Goal: Transaction & Acquisition: Purchase product/service

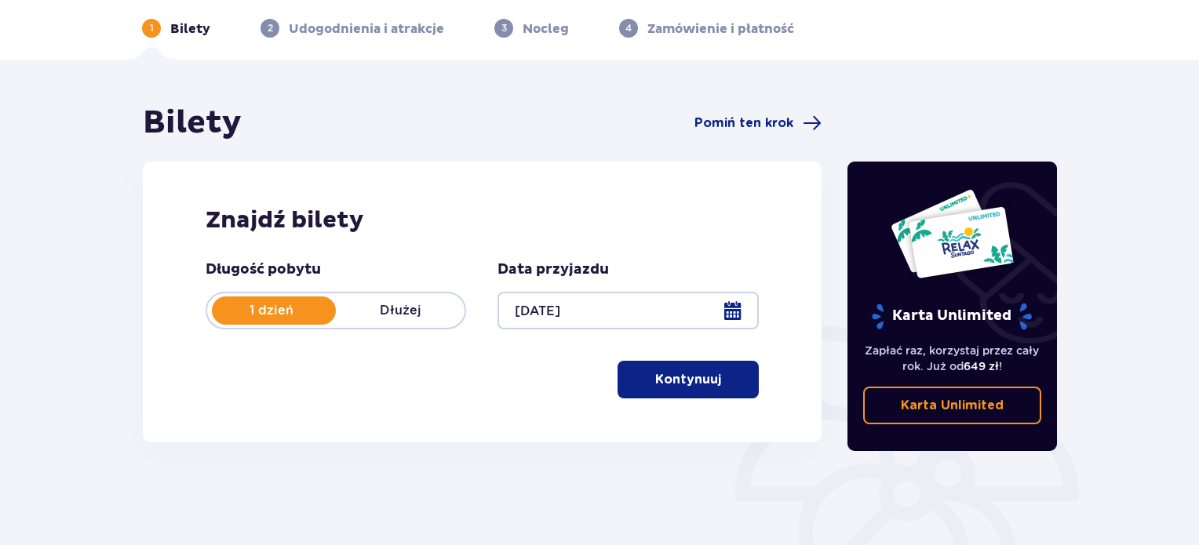
scroll to position [157, 0]
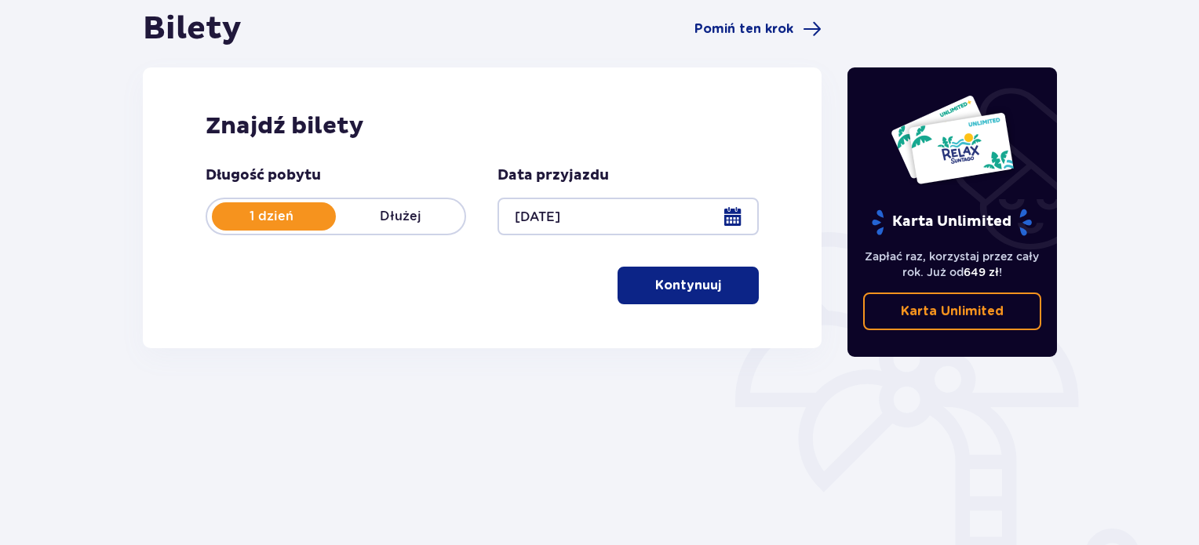
click at [681, 282] on p "Kontynuuj" at bounding box center [688, 285] width 66 height 17
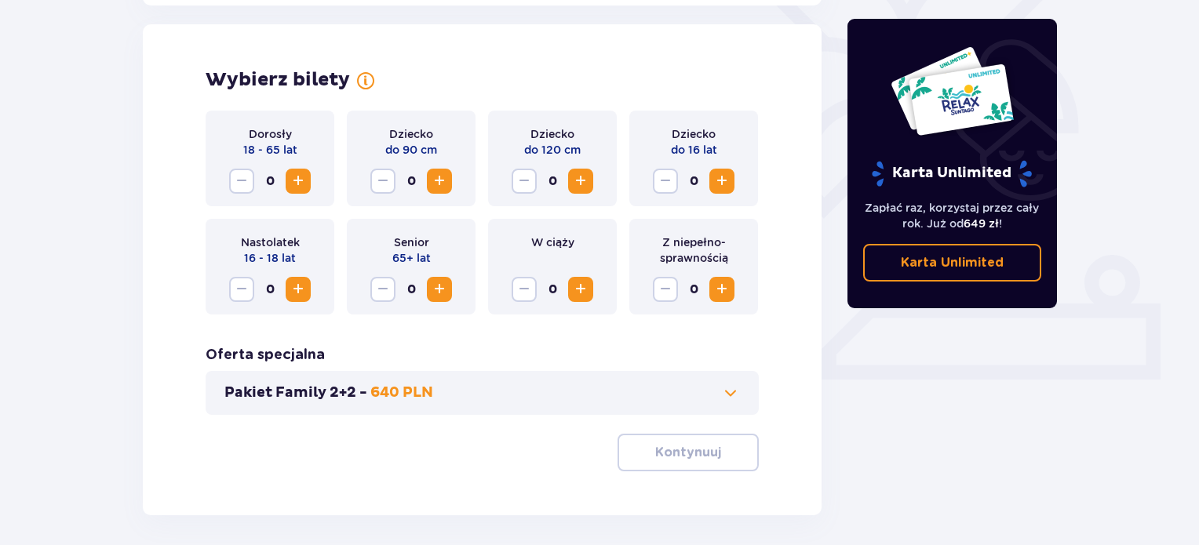
scroll to position [436, 0]
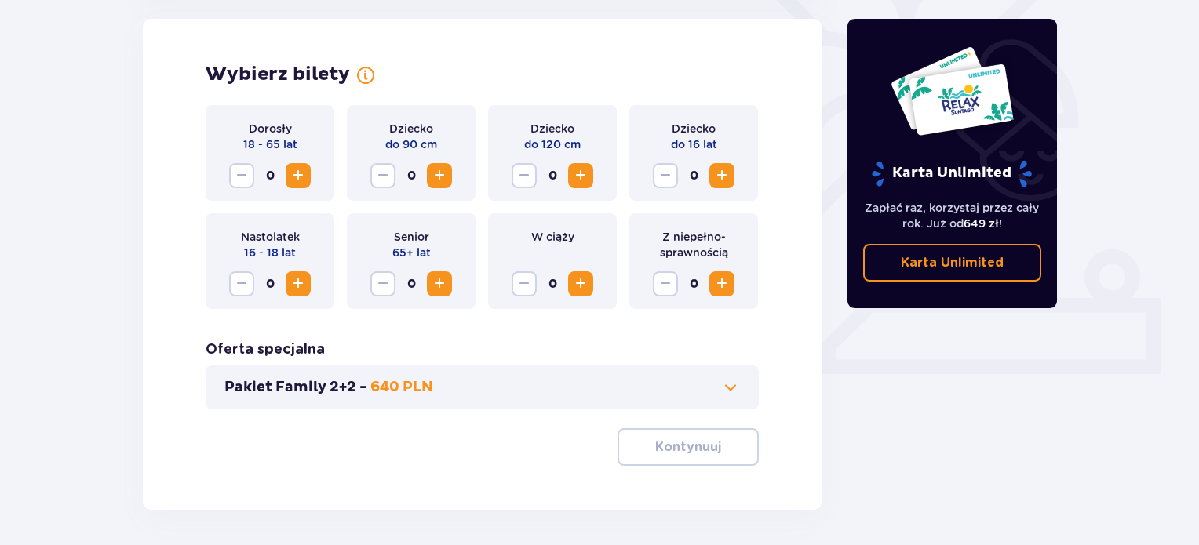
click at [300, 172] on span "Increase" at bounding box center [298, 175] width 19 height 19
click at [722, 171] on span "Increase" at bounding box center [721, 175] width 19 height 19
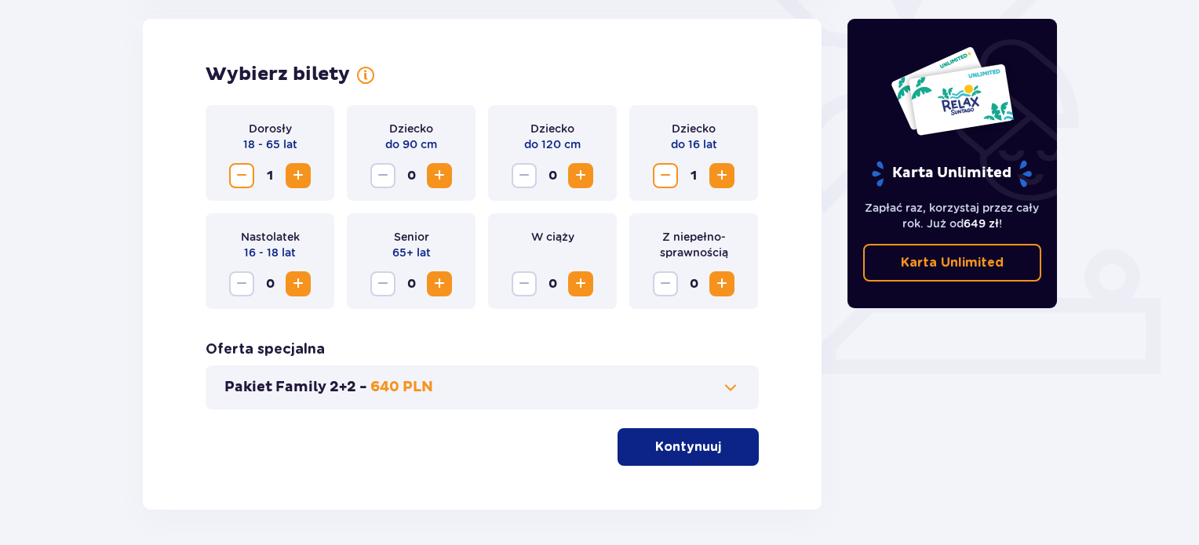
click at [722, 171] on span "Increase" at bounding box center [721, 175] width 19 height 19
click at [698, 443] on p "Kontynuuj" at bounding box center [688, 447] width 66 height 17
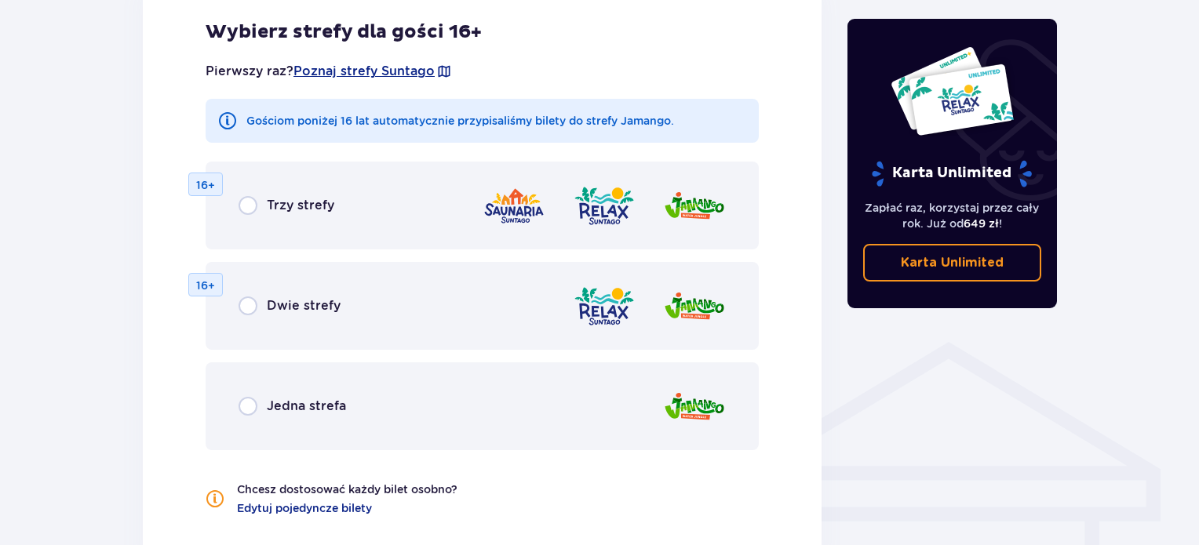
scroll to position [949, 0]
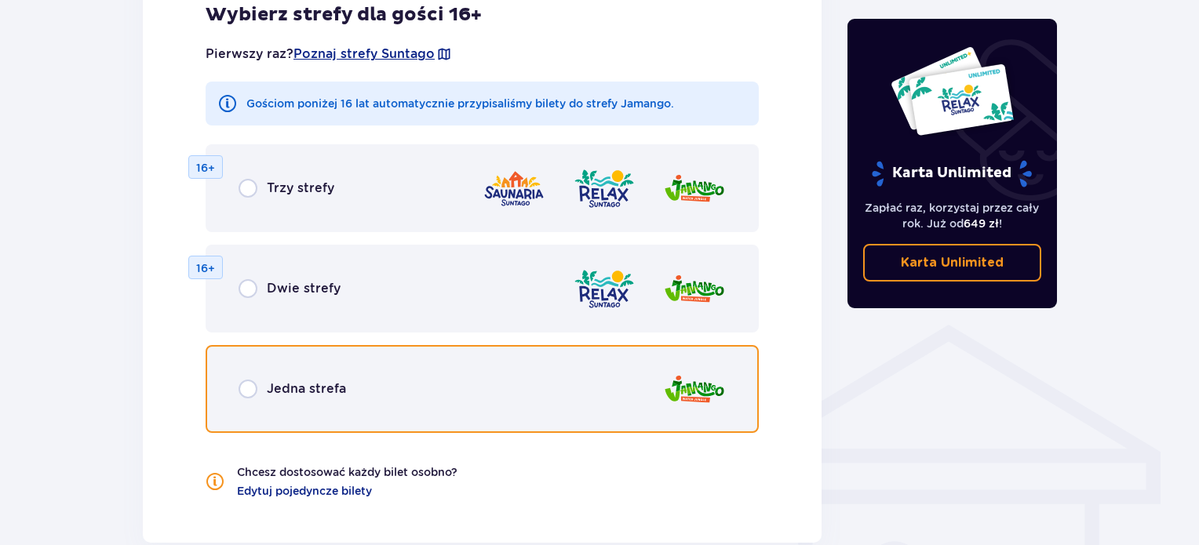
click at [254, 395] on input "radio" at bounding box center [248, 389] width 19 height 19
radio input "true"
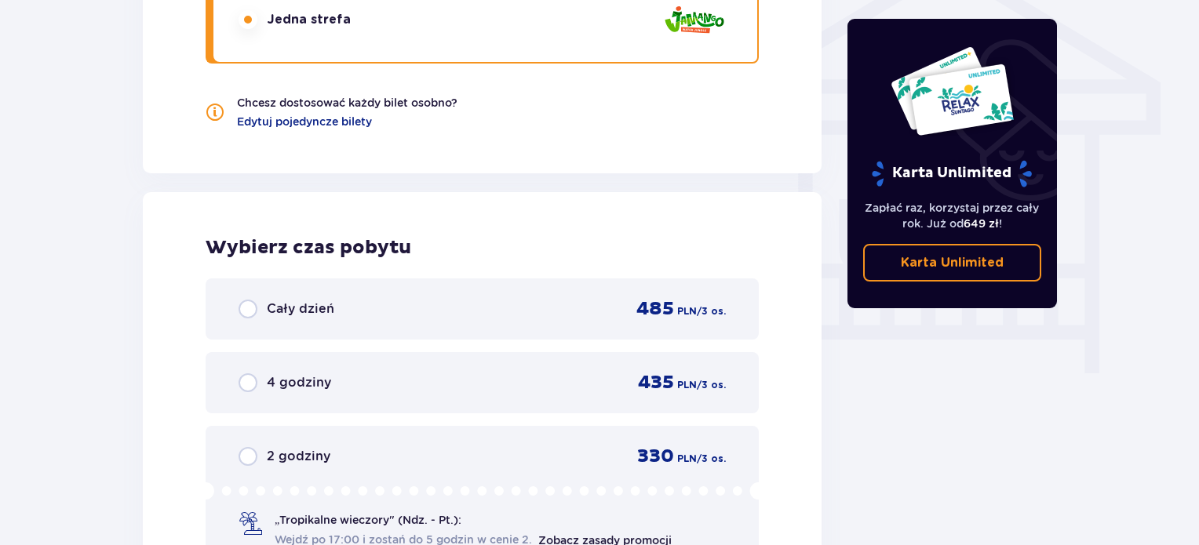
scroll to position [1412, 0]
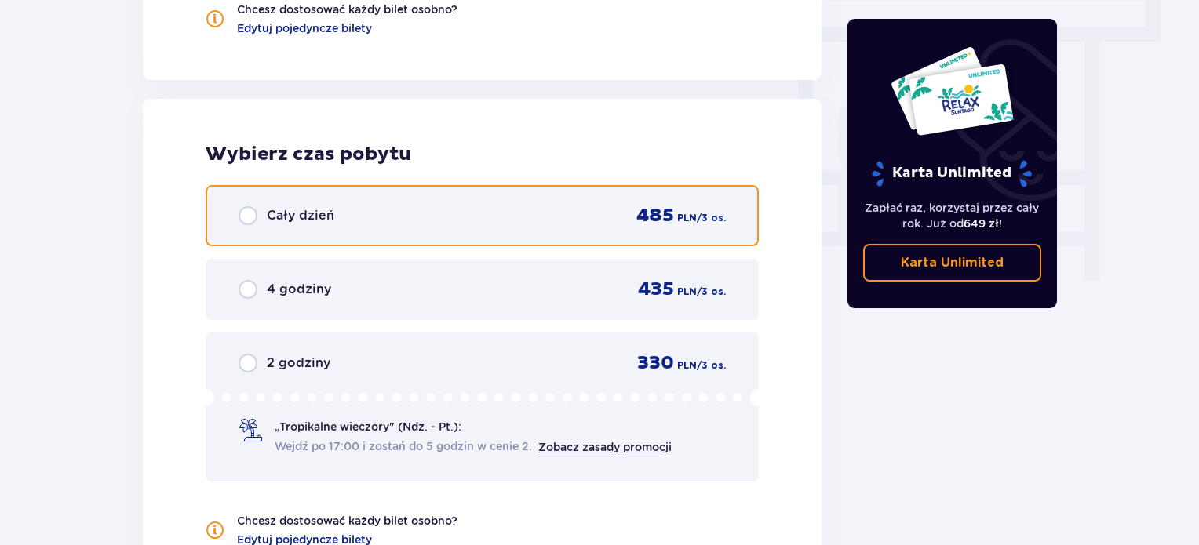
click at [257, 216] on input "radio" at bounding box center [248, 215] width 19 height 19
radio input "true"
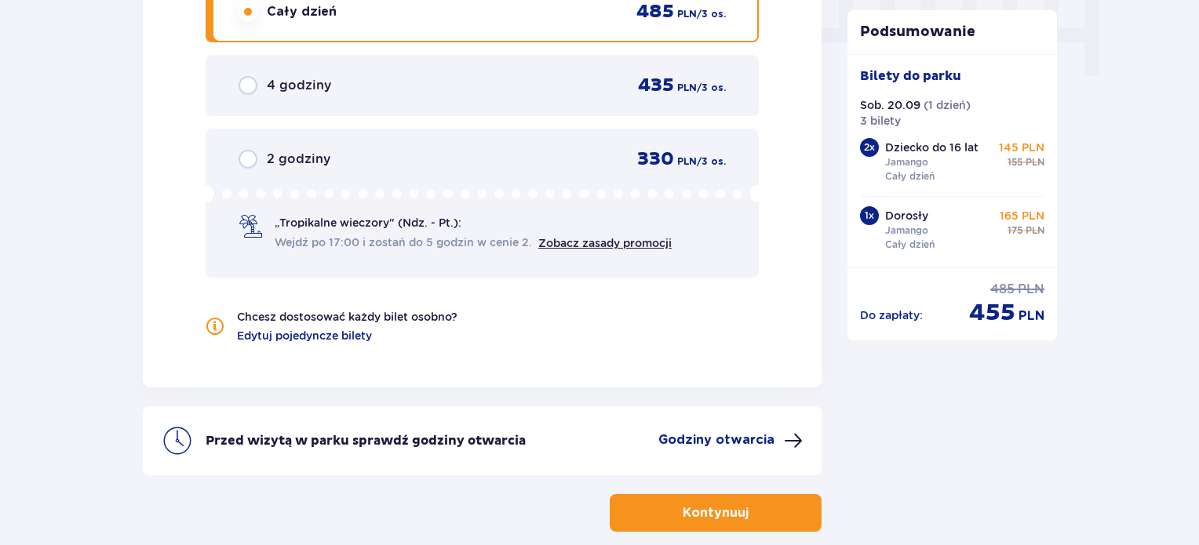
scroll to position [1459, 0]
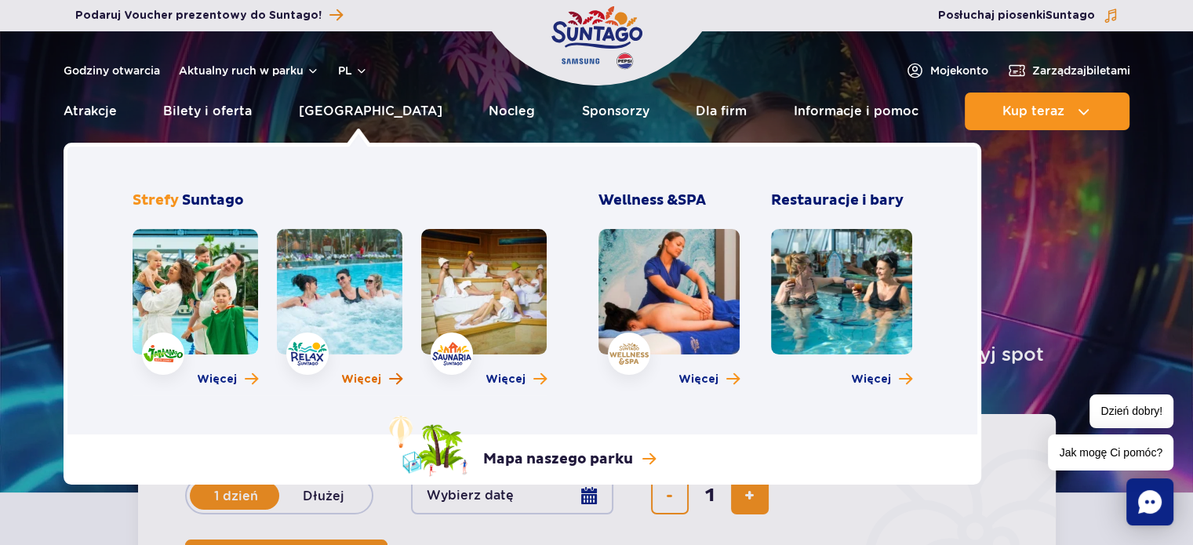
click at [352, 383] on span "Więcej" at bounding box center [361, 380] width 40 height 16
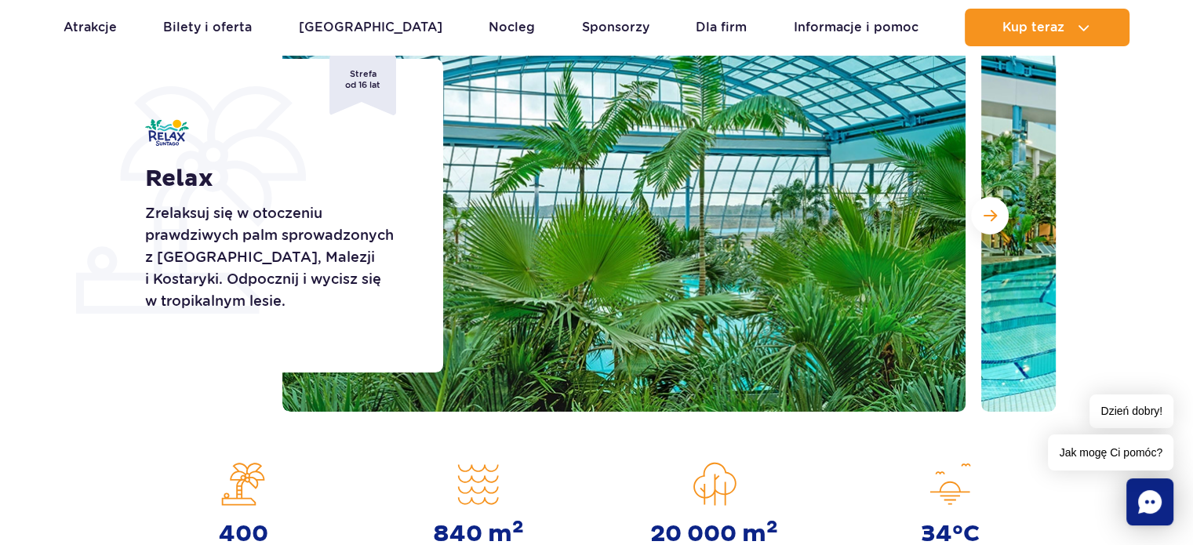
scroll to position [235, 0]
click at [992, 219] on span "Następny slajd" at bounding box center [990, 215] width 13 height 14
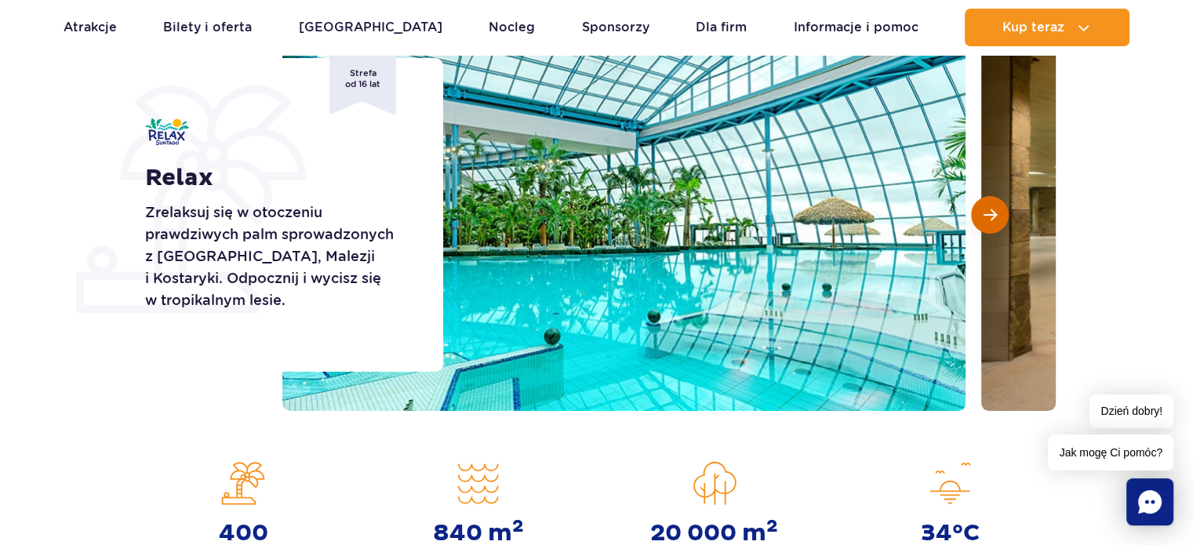
click at [987, 212] on span "Następny slajd" at bounding box center [990, 215] width 13 height 14
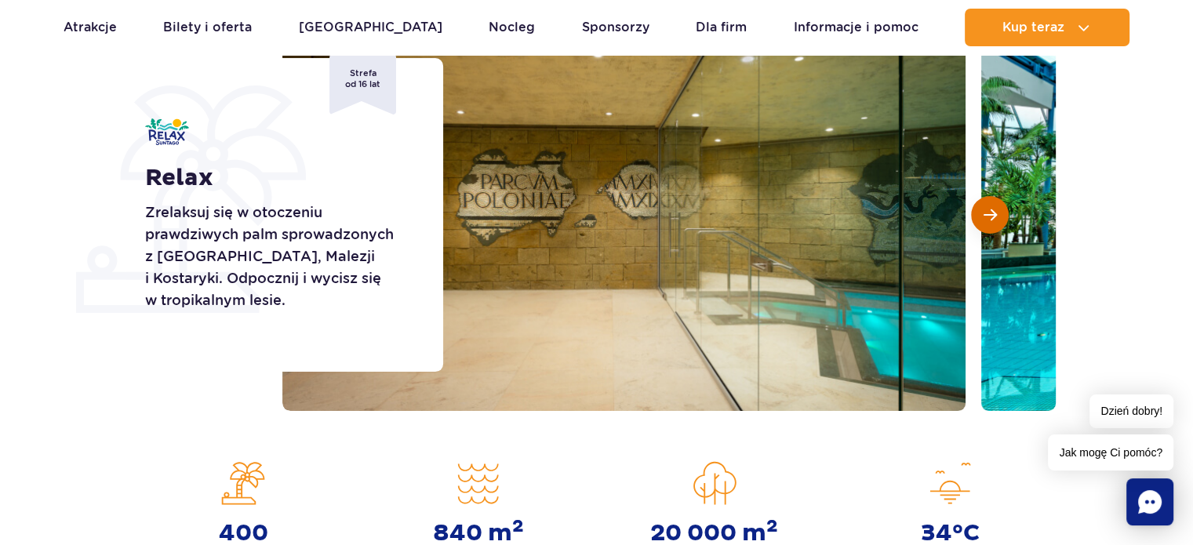
click at [985, 209] on span "Następny slajd" at bounding box center [990, 215] width 13 height 14
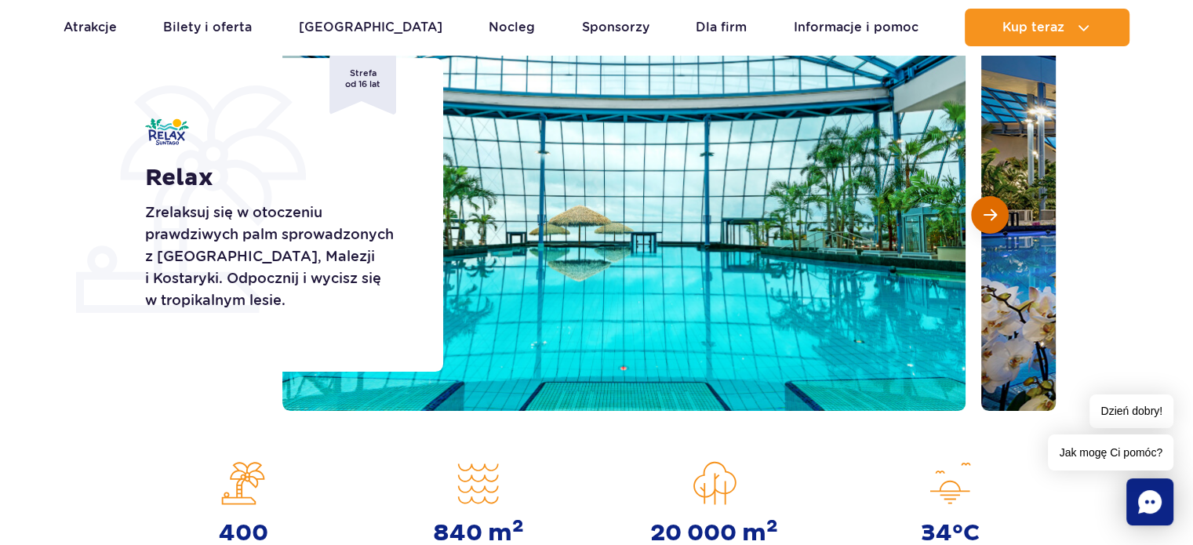
click at [984, 211] on span "Następny slajd" at bounding box center [990, 215] width 13 height 14
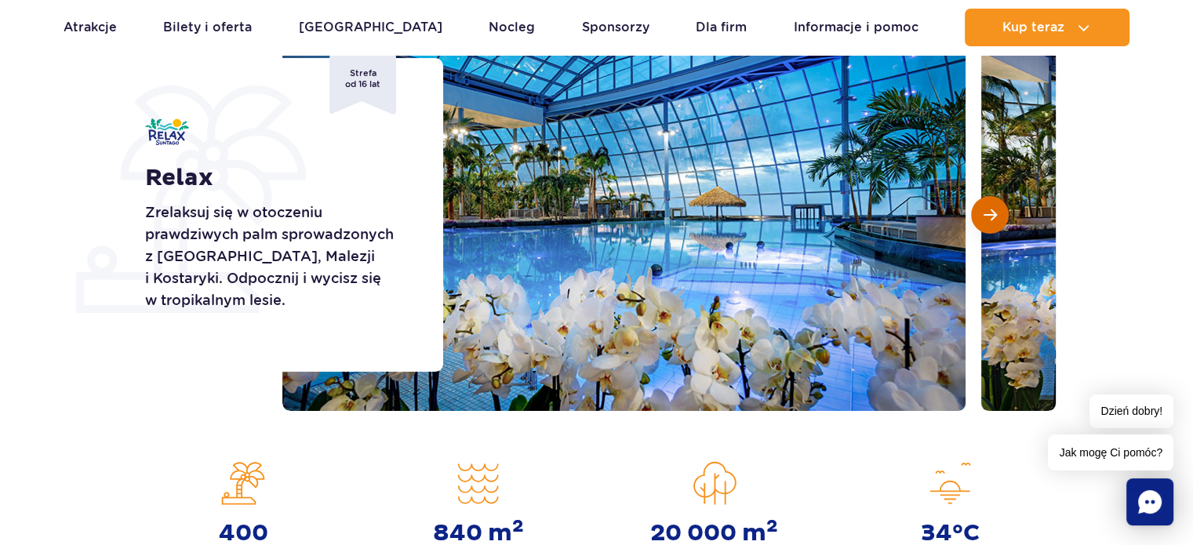
click at [984, 211] on span "Następny slajd" at bounding box center [990, 215] width 13 height 14
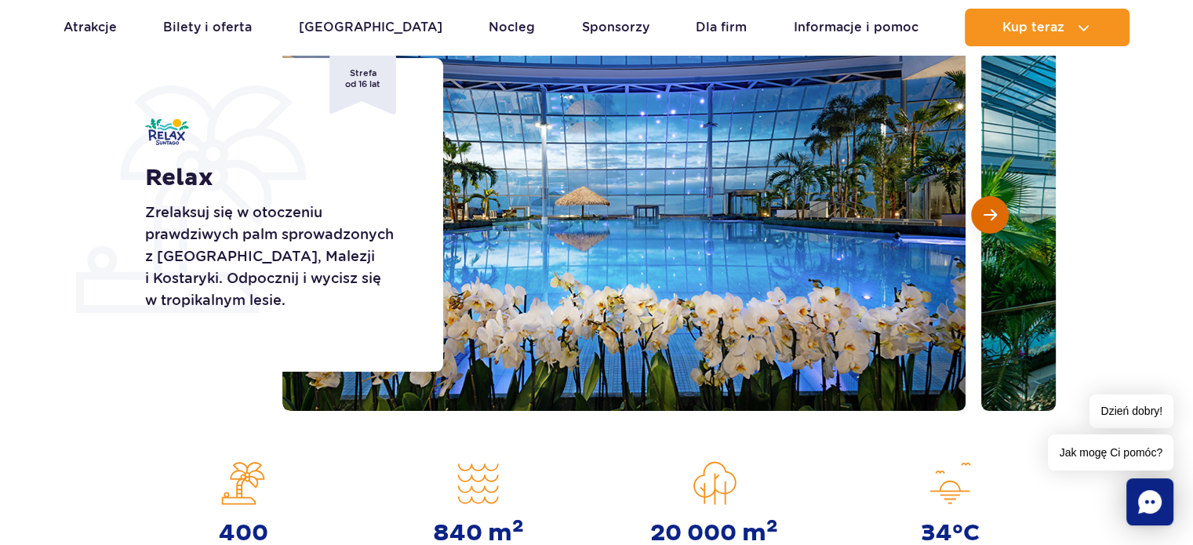
click at [982, 214] on button "Następny slajd" at bounding box center [990, 215] width 38 height 38
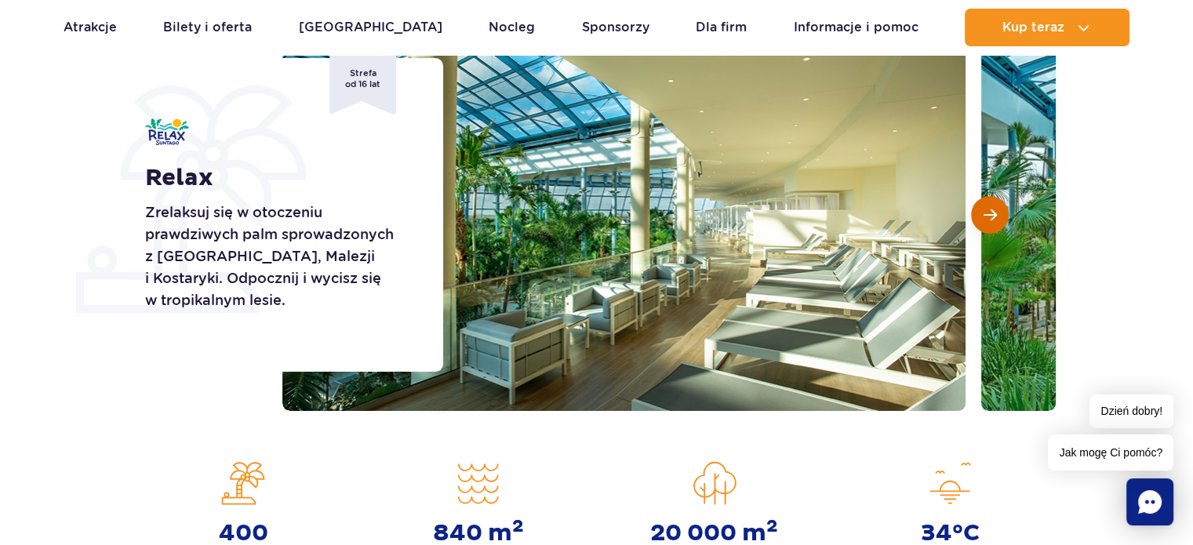
click at [982, 214] on button "Następny slajd" at bounding box center [990, 215] width 38 height 38
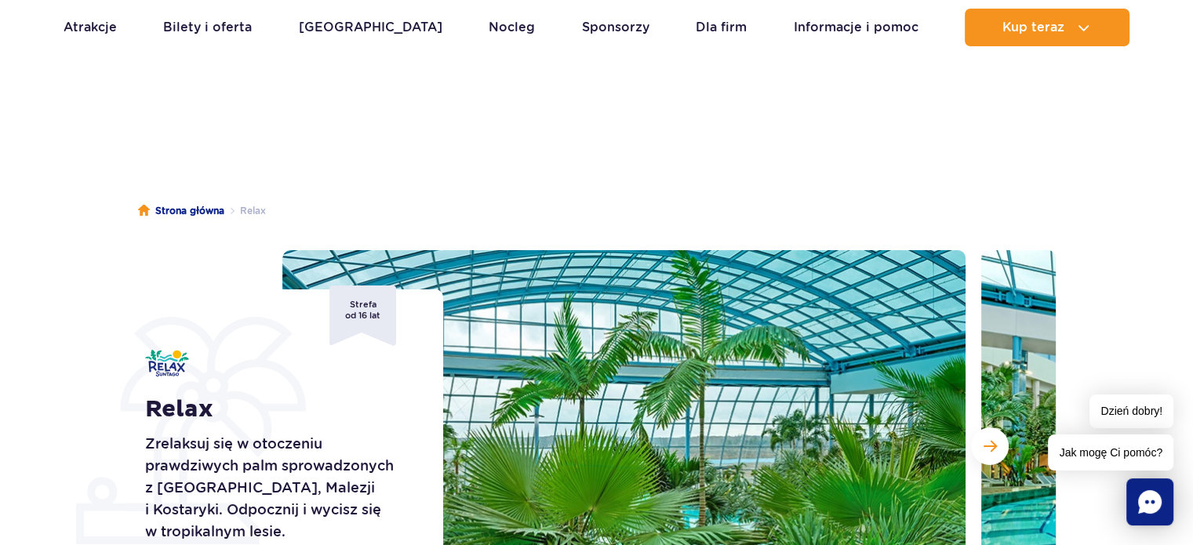
scroll to position [0, 0]
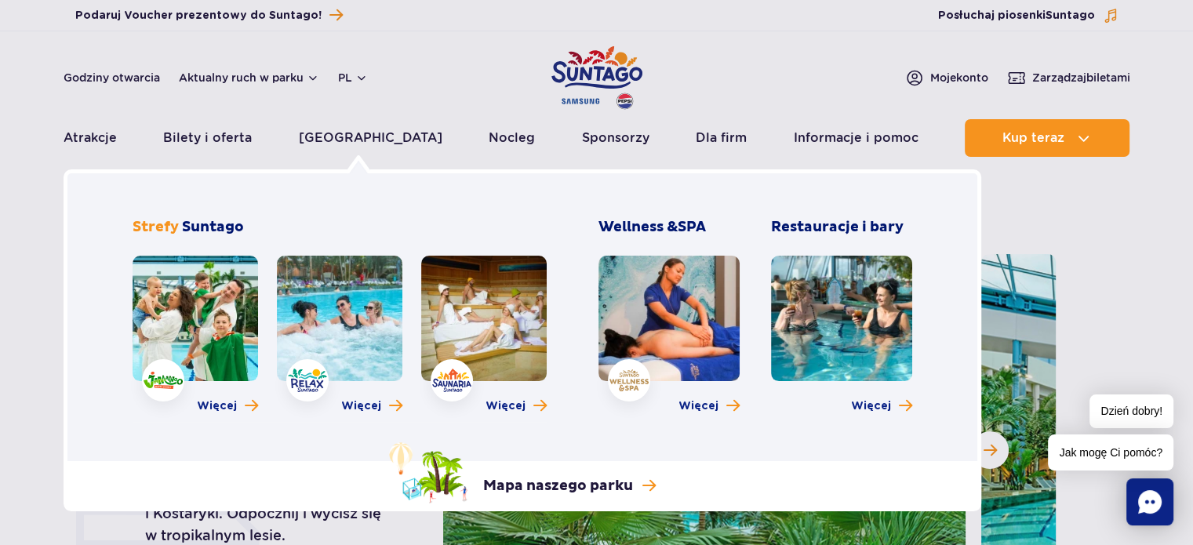
click at [220, 360] on link at bounding box center [196, 319] width 126 height 126
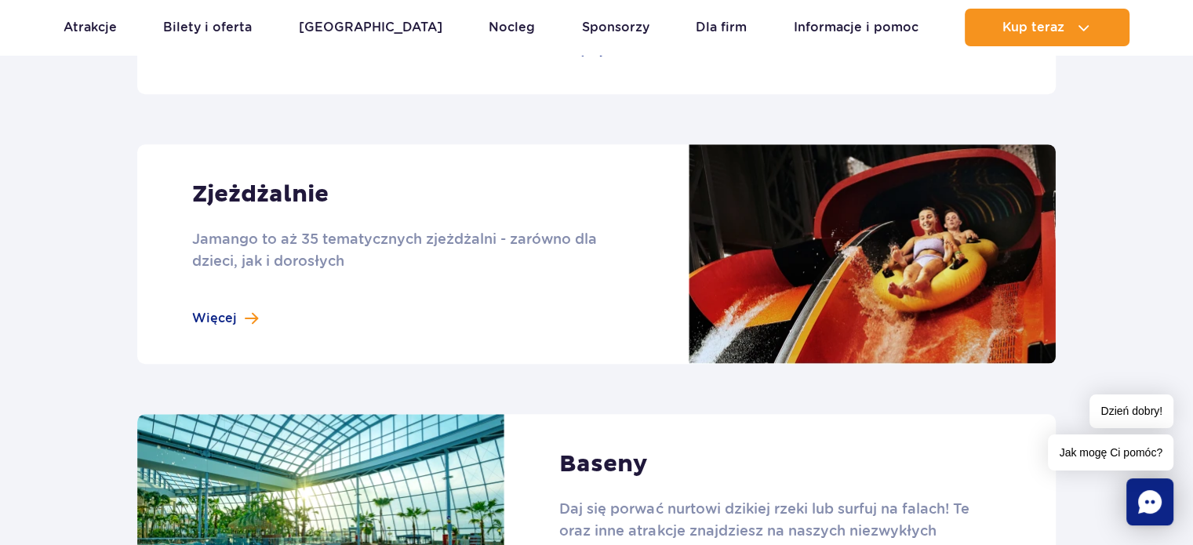
scroll to position [1334, 0]
click at [224, 315] on link at bounding box center [596, 254] width 919 height 220
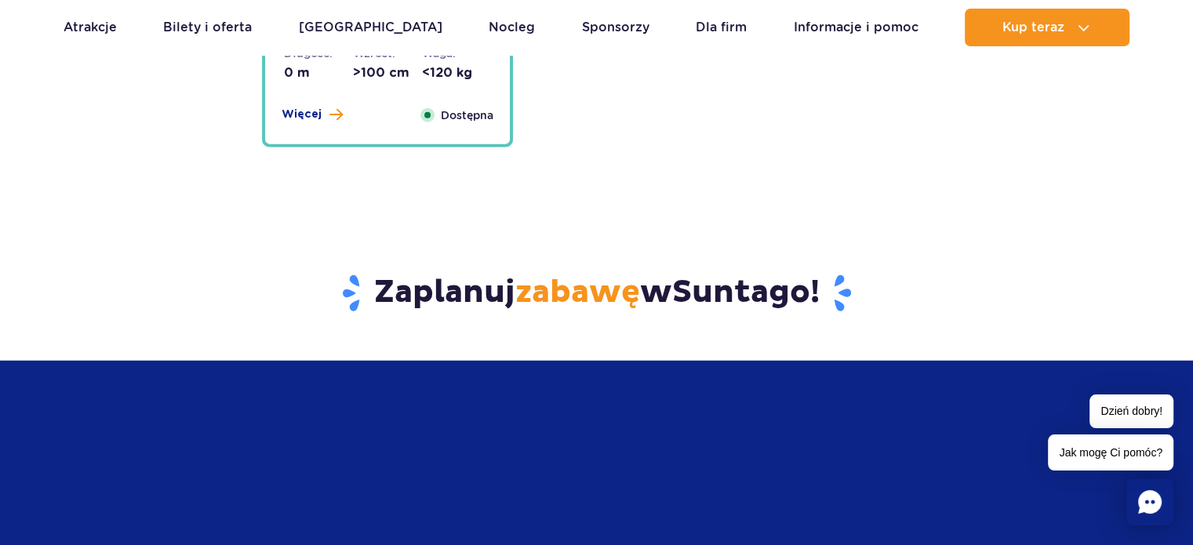
scroll to position [4315, 0]
